Goal: Transaction & Acquisition: Purchase product/service

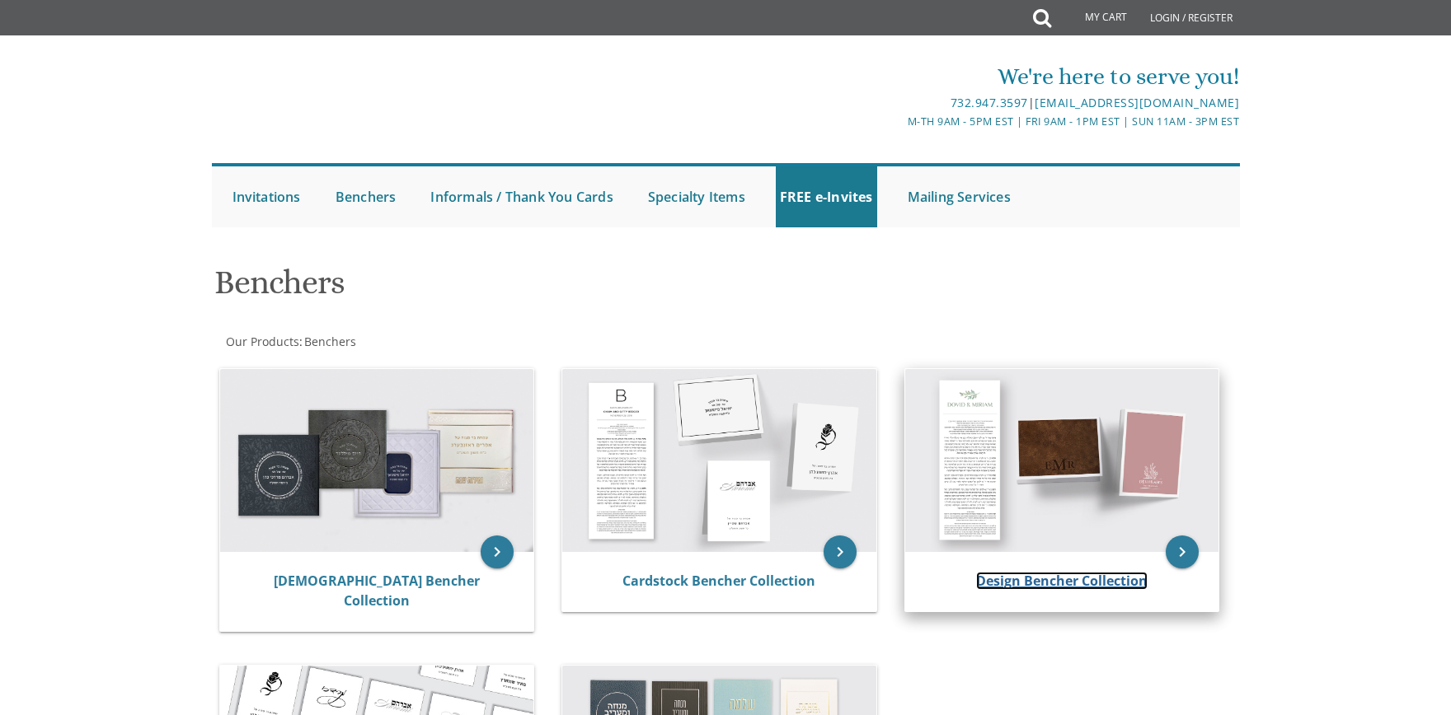
click at [1029, 506] on link "Design Bencher Collection" at bounding box center [1061, 581] width 171 height 18
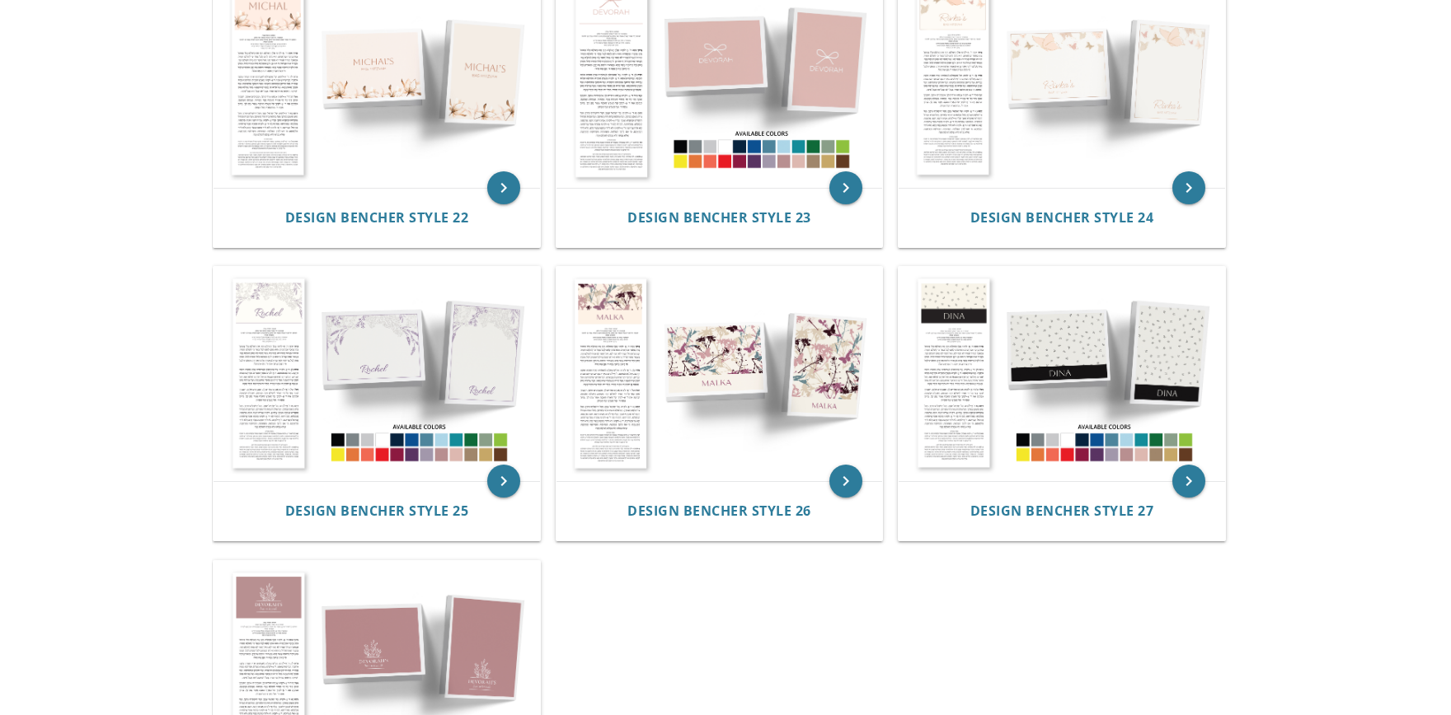
scroll to position [2472, 0]
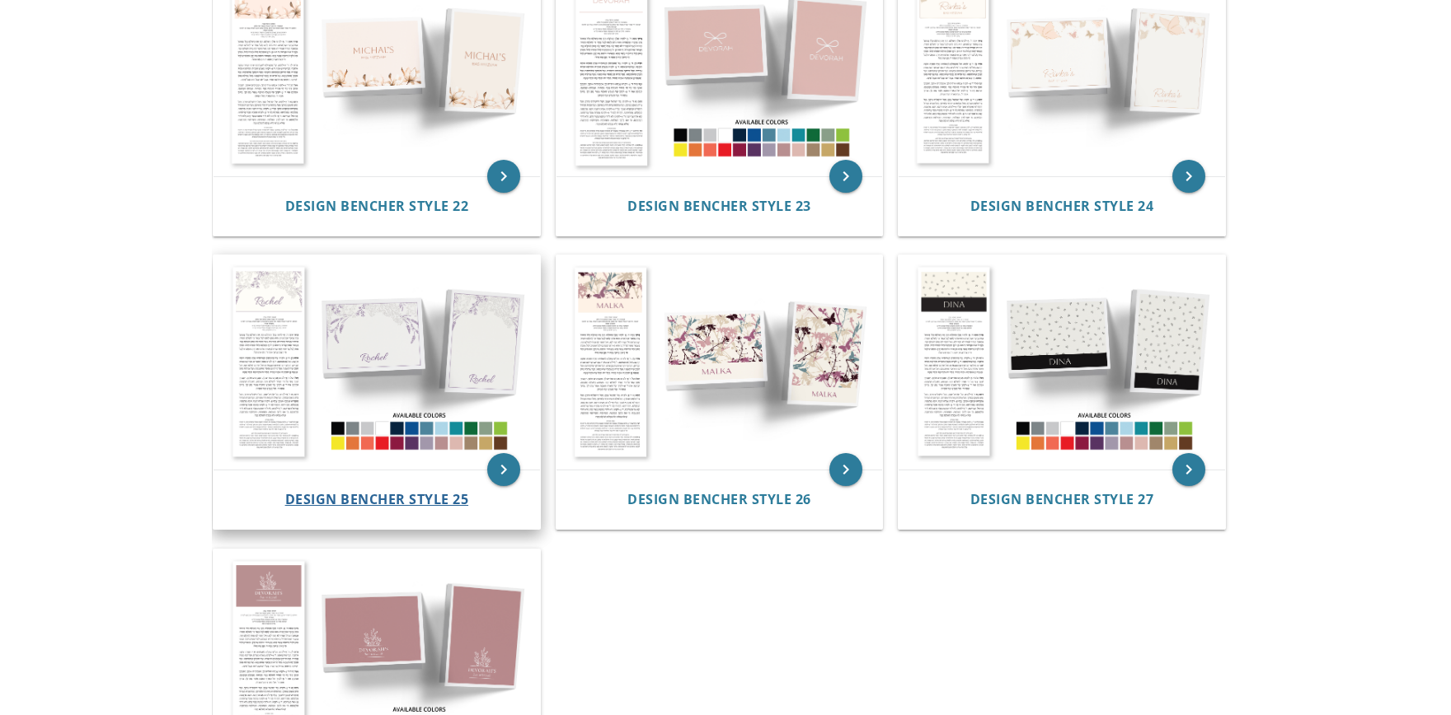
drag, startPoint x: 416, startPoint y: 475, endPoint x: 407, endPoint y: 491, distance: 18.8
click at [417, 475] on div "Design Bencher Style 25" at bounding box center [376, 499] width 326 height 59
click at [400, 504] on span "Design Bencher Style 25" at bounding box center [377, 499] width 184 height 18
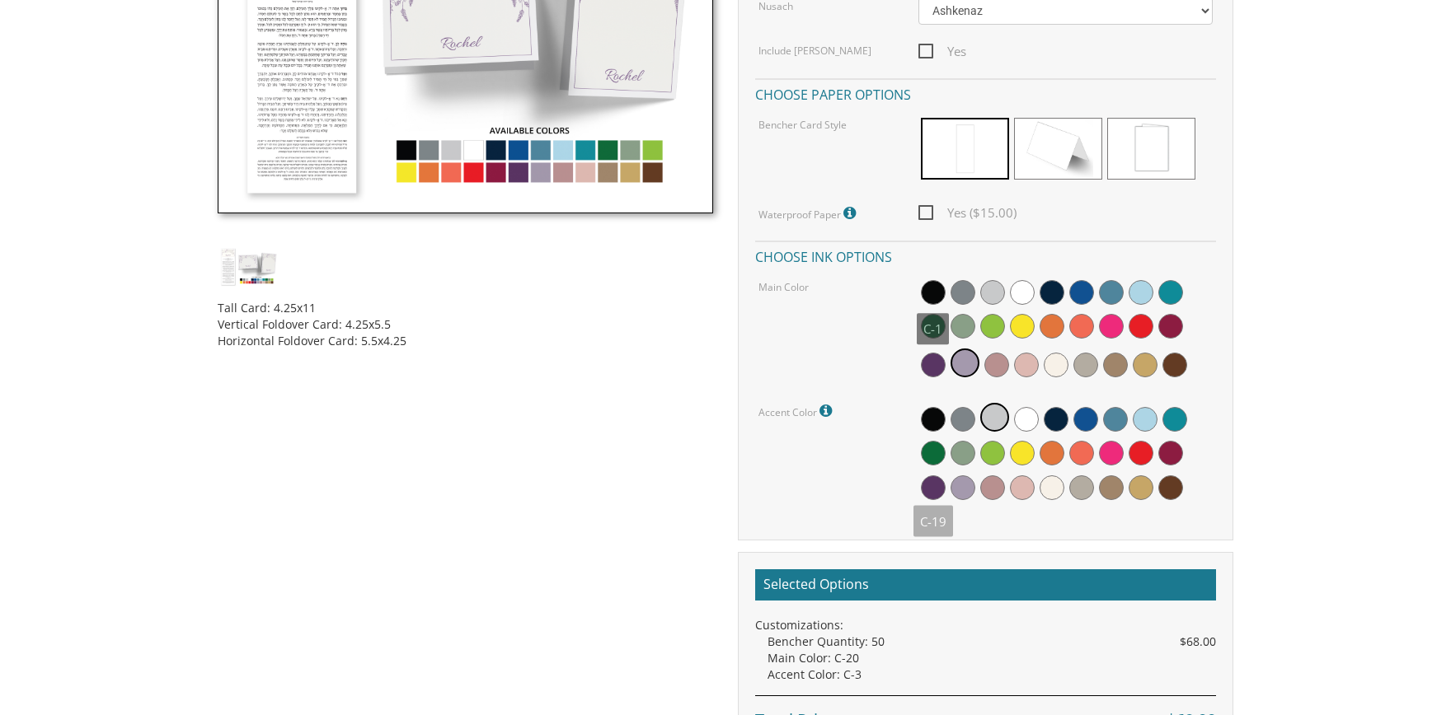
scroll to position [685, 0]
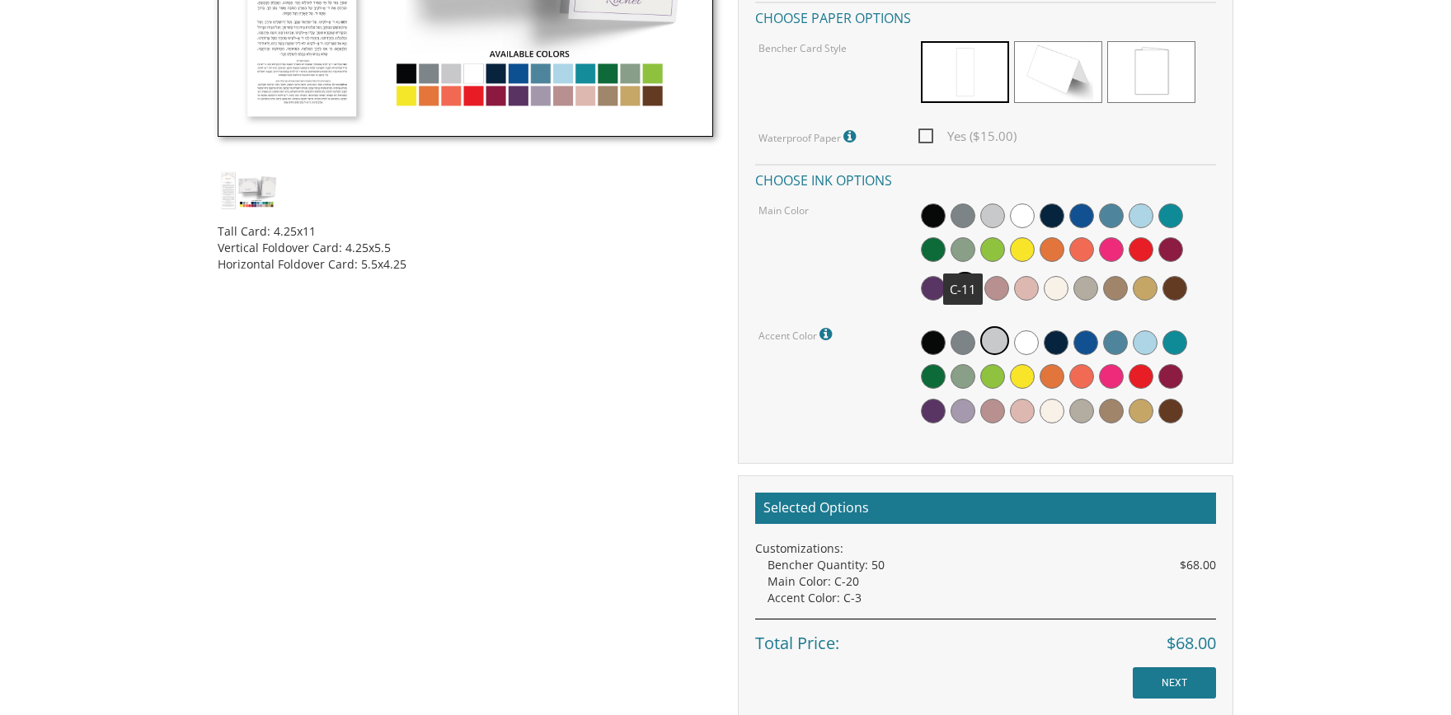
click at [968, 252] on span at bounding box center [962, 249] width 25 height 25
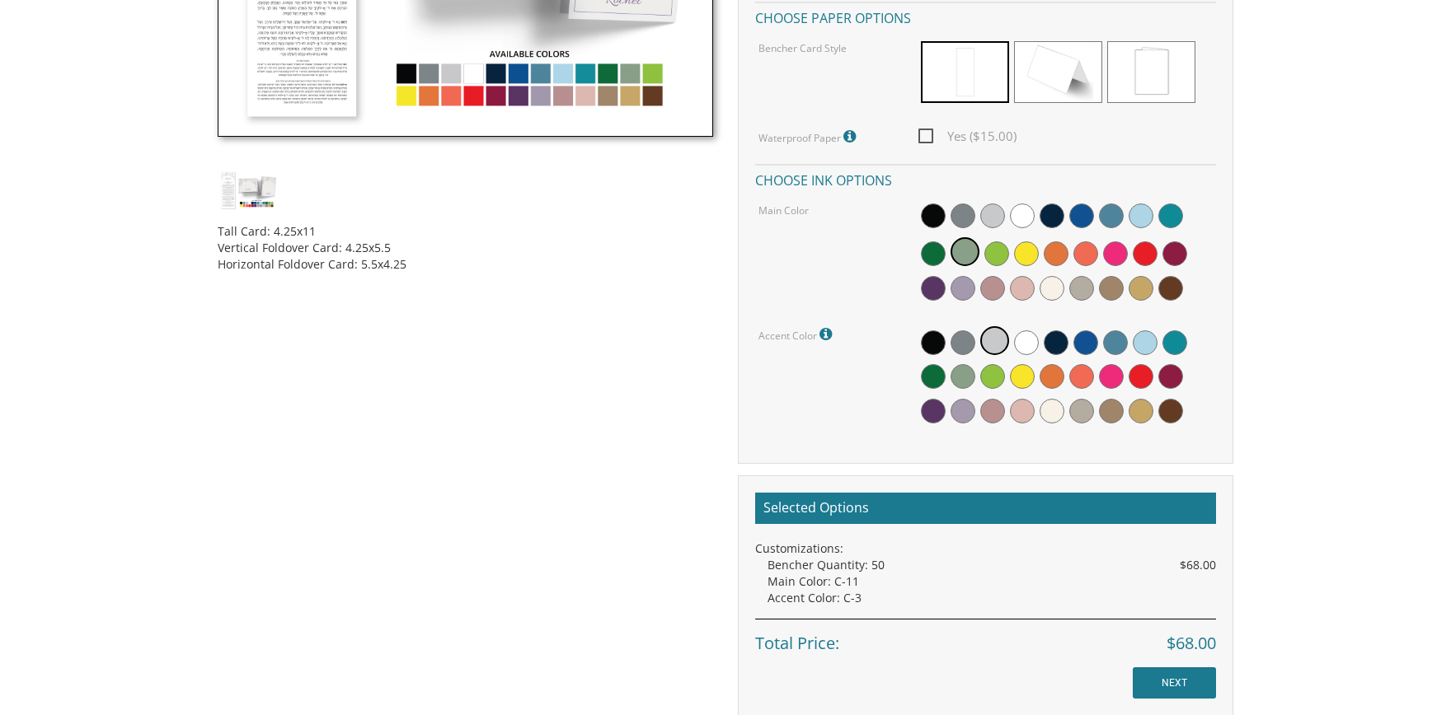
scroll to position [0, 0]
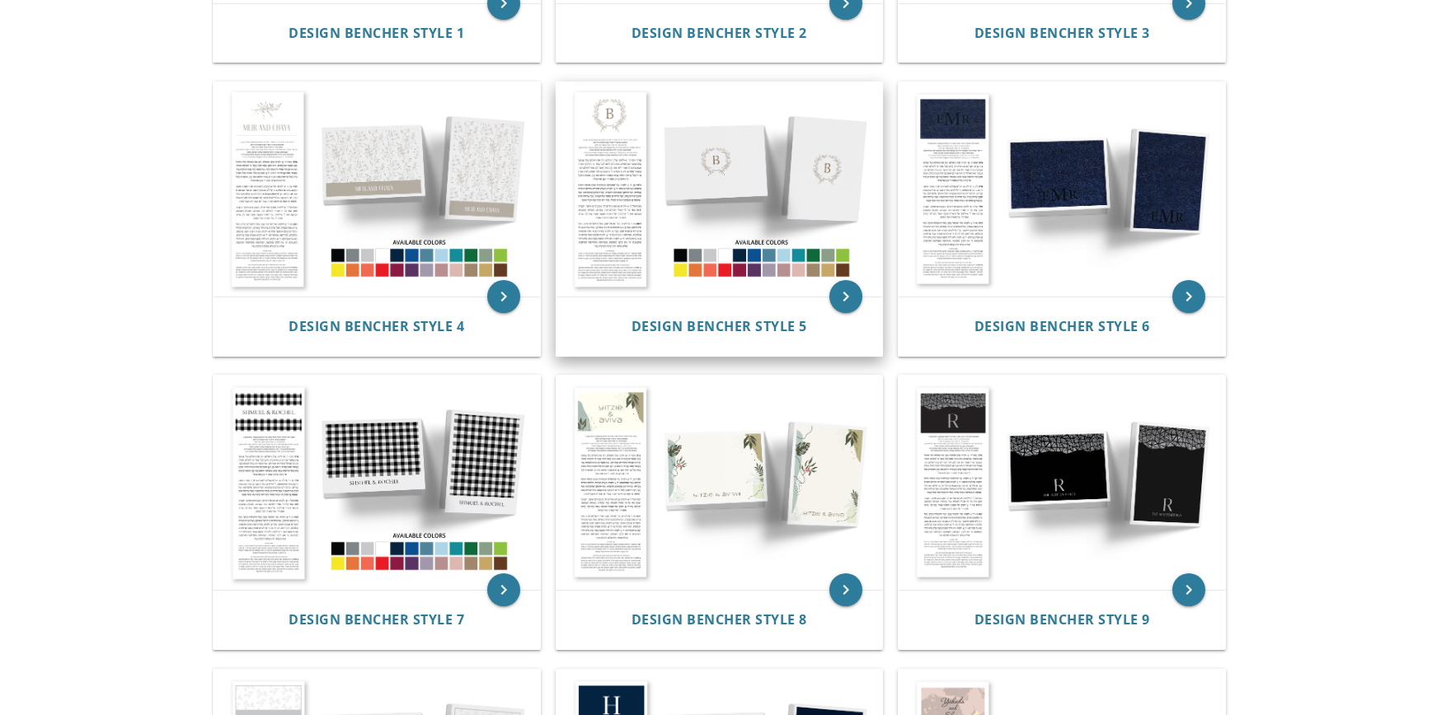
scroll to position [685, 0]
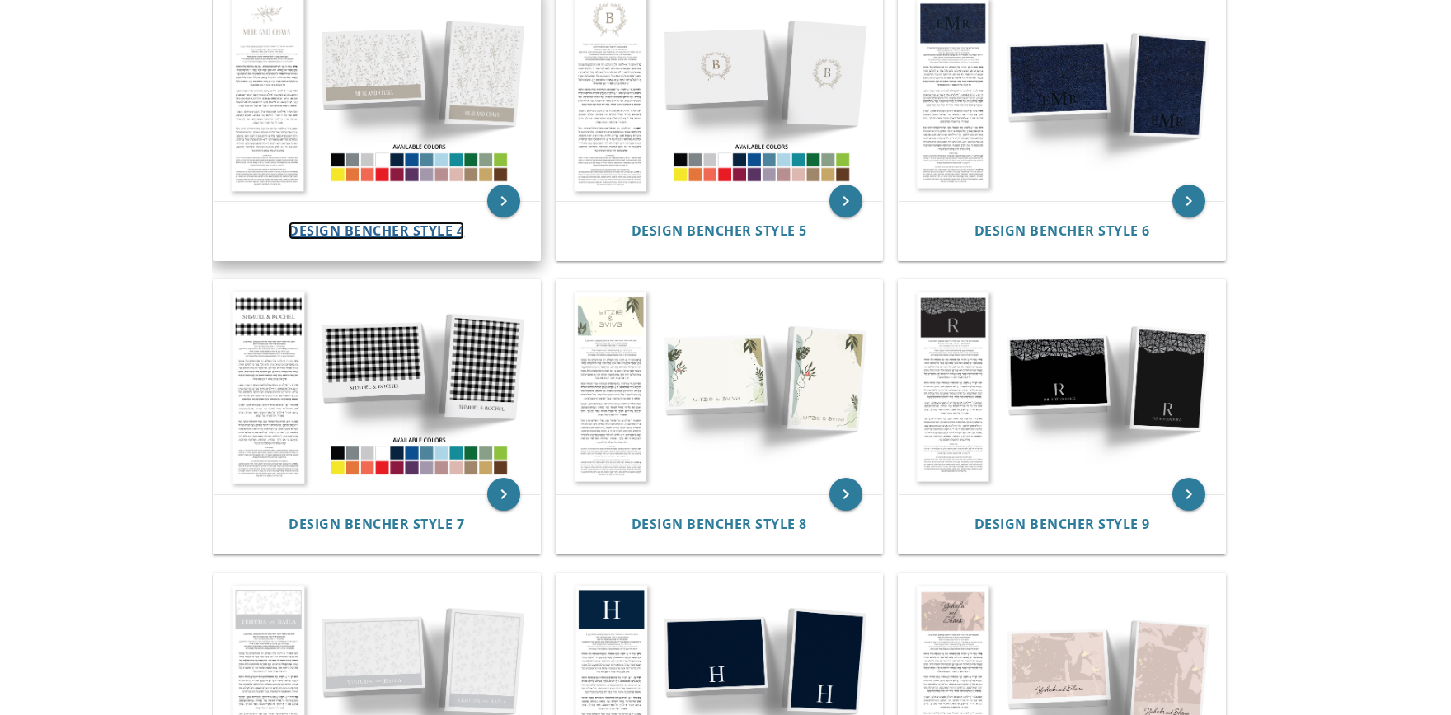
click at [414, 222] on span "Design Bencher Style 4" at bounding box center [376, 231] width 176 height 18
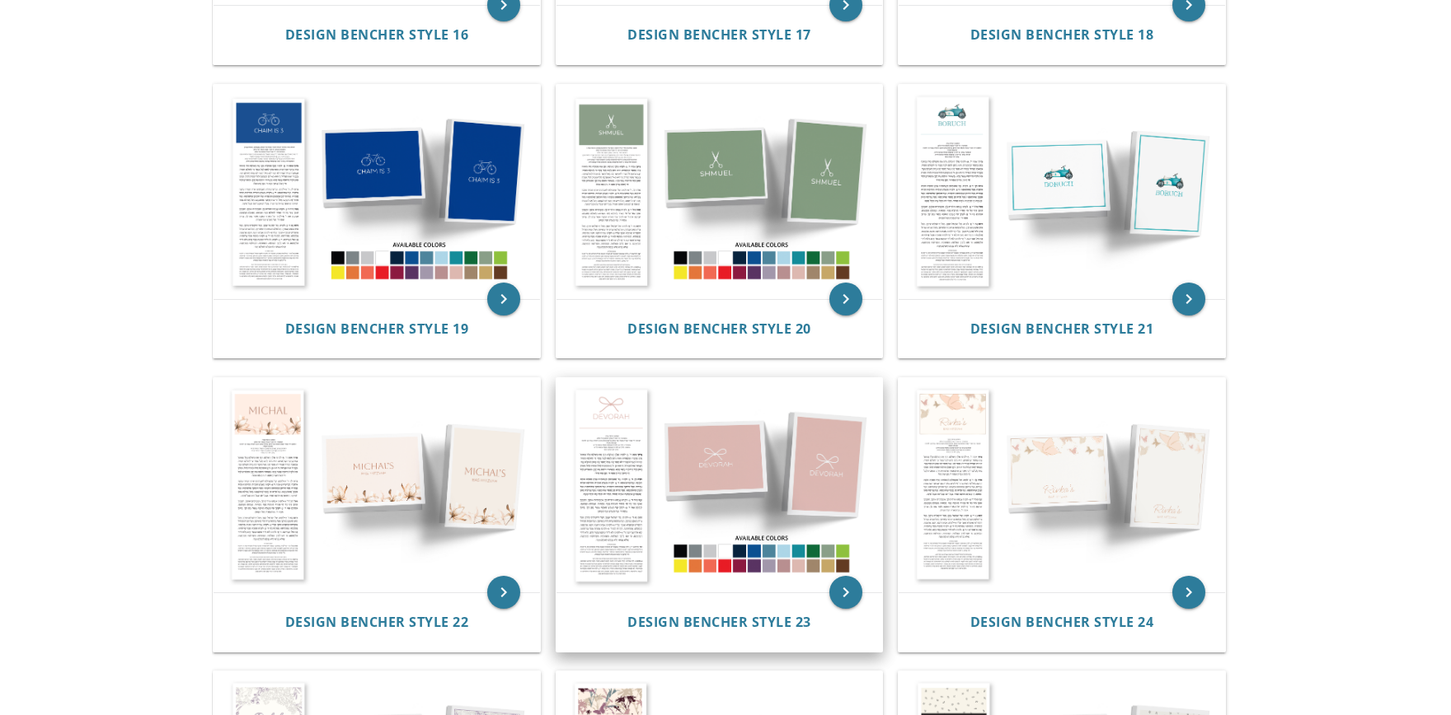
scroll to position [0, 0]
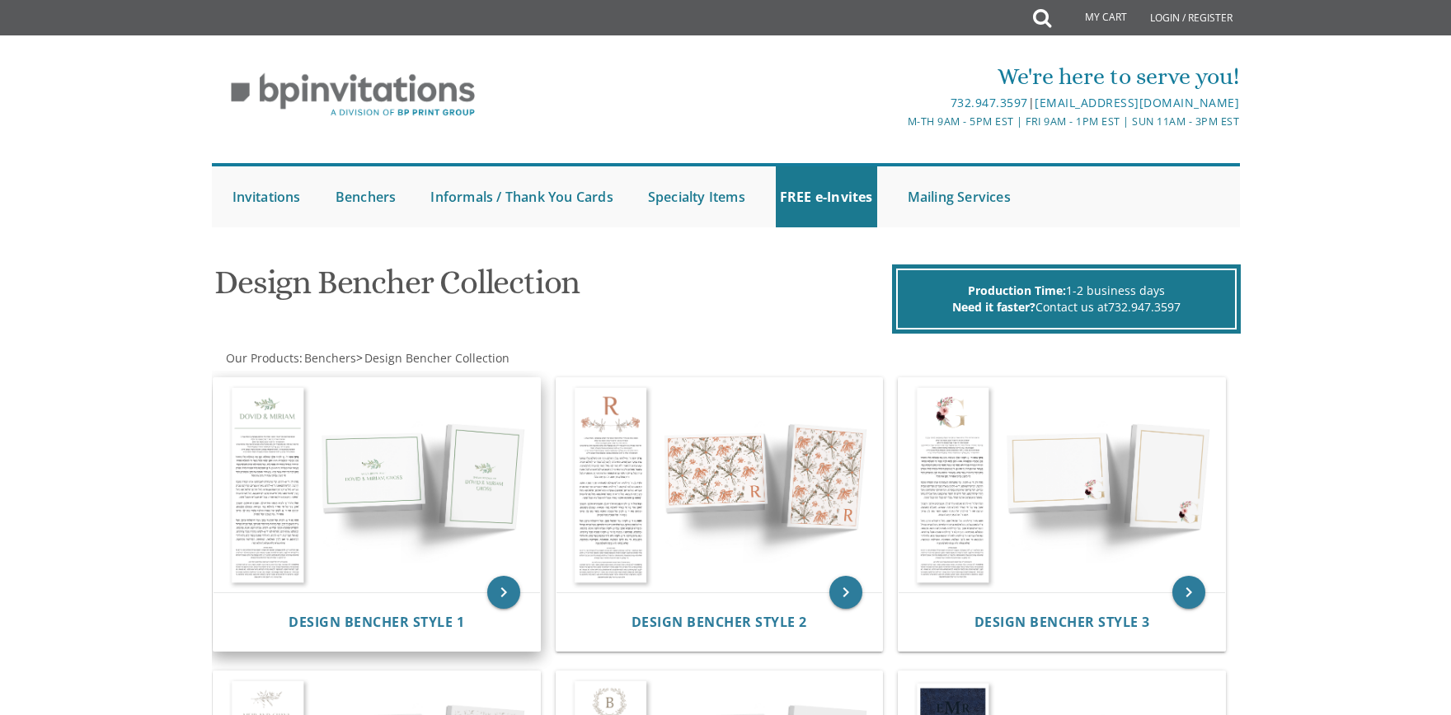
click at [428, 496] on img at bounding box center [376, 485] width 326 height 214
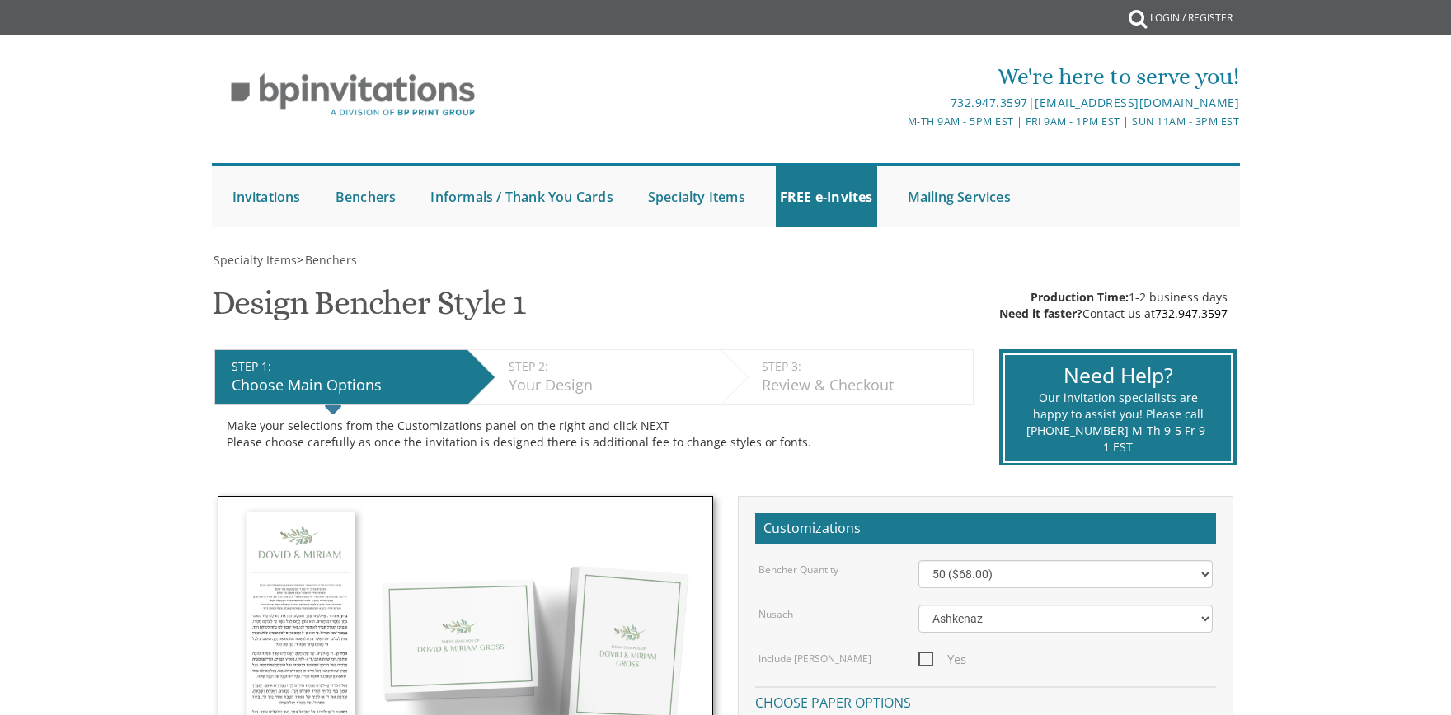
click at [465, 668] on img at bounding box center [465, 659] width 495 height 326
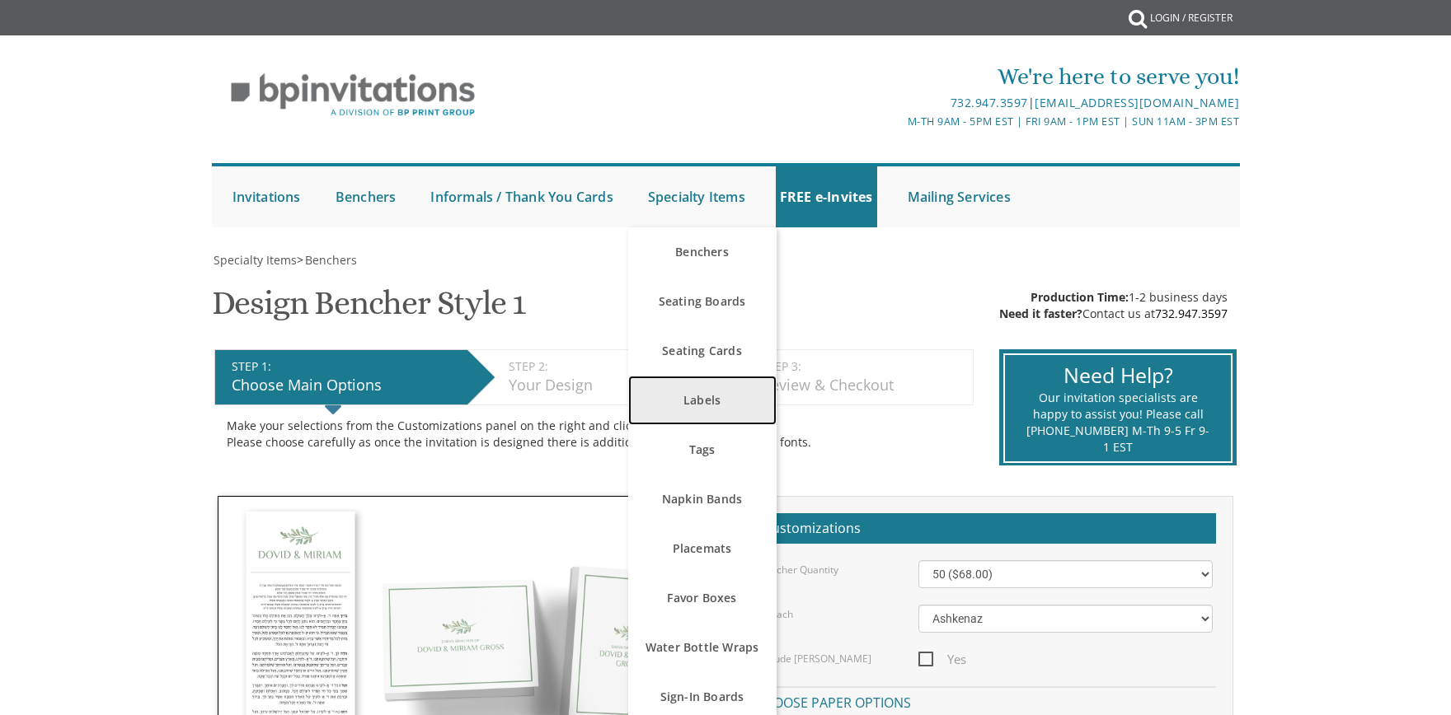
click at [734, 406] on link "Labels" at bounding box center [702, 400] width 148 height 49
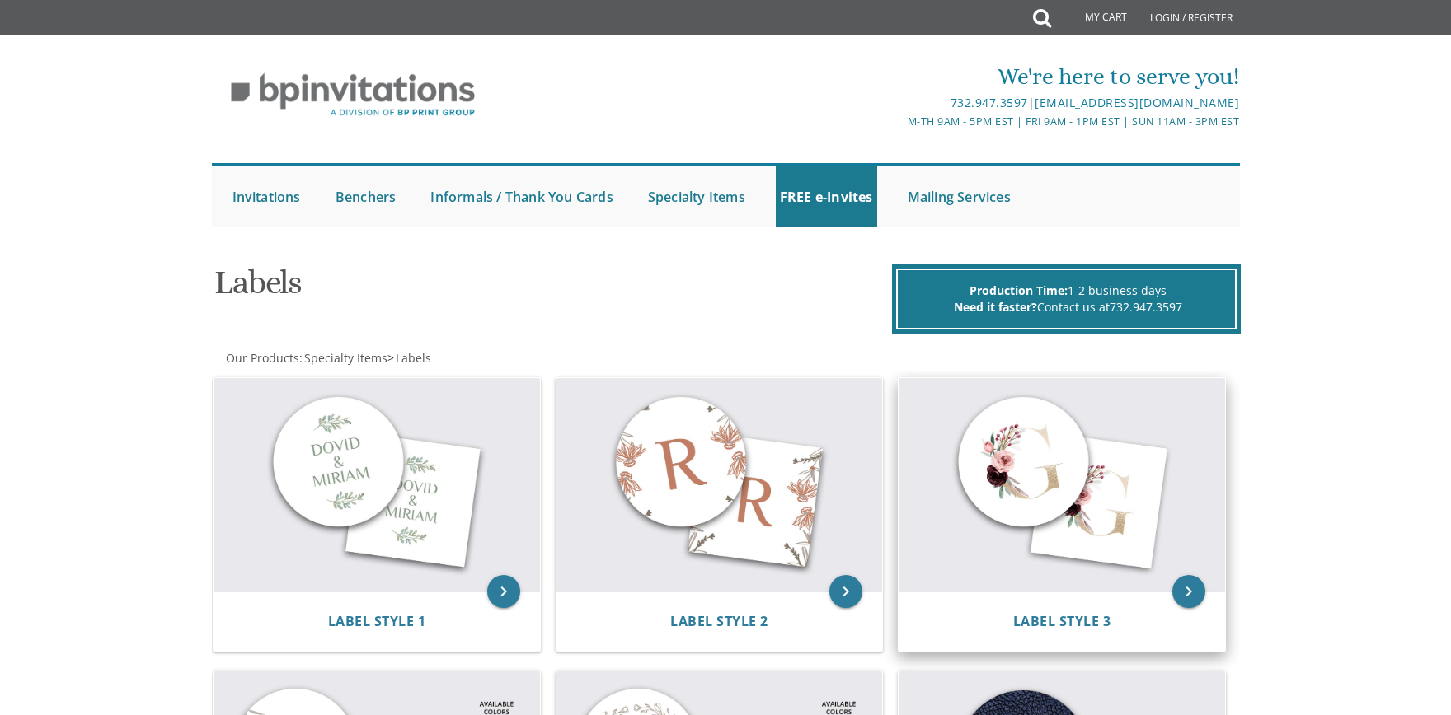
click at [1123, 499] on img at bounding box center [1061, 485] width 326 height 214
